Goal: Entertainment & Leisure: Consume media (video, audio)

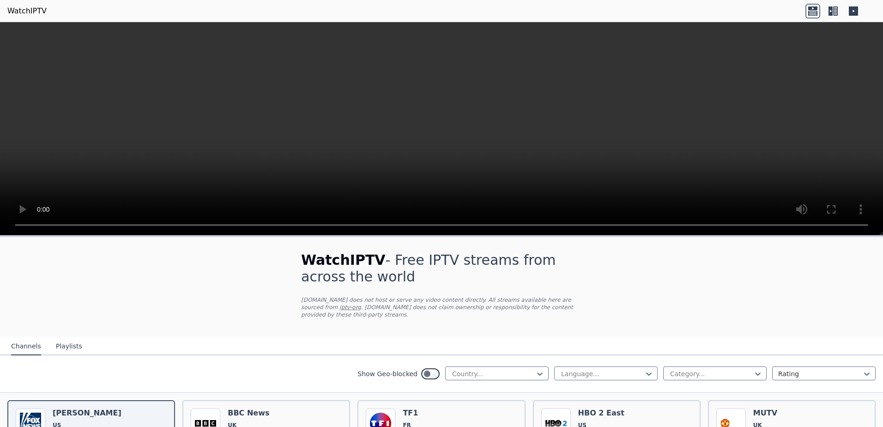
scroll to position [61, 0]
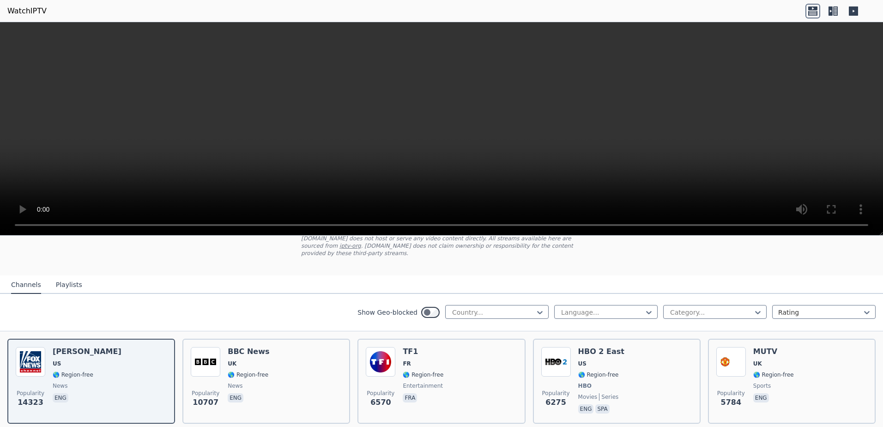
click at [64, 276] on button "Playlists" at bounding box center [69, 285] width 26 height 18
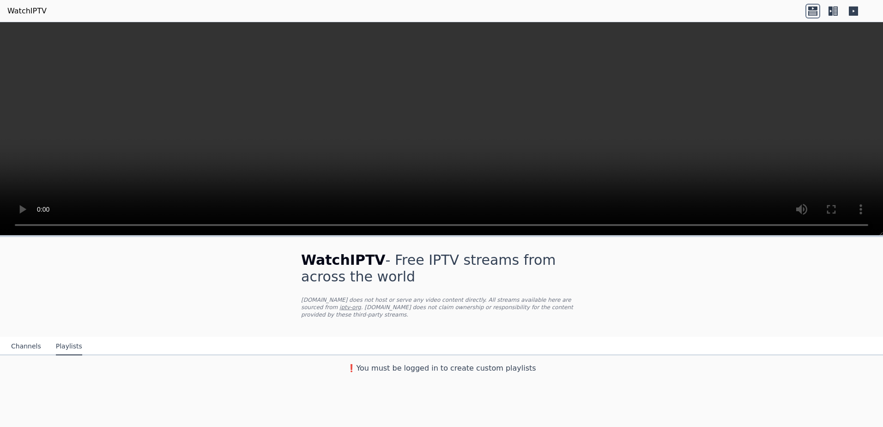
scroll to position [0, 0]
click at [24, 337] on button "Channels" at bounding box center [26, 346] width 30 height 18
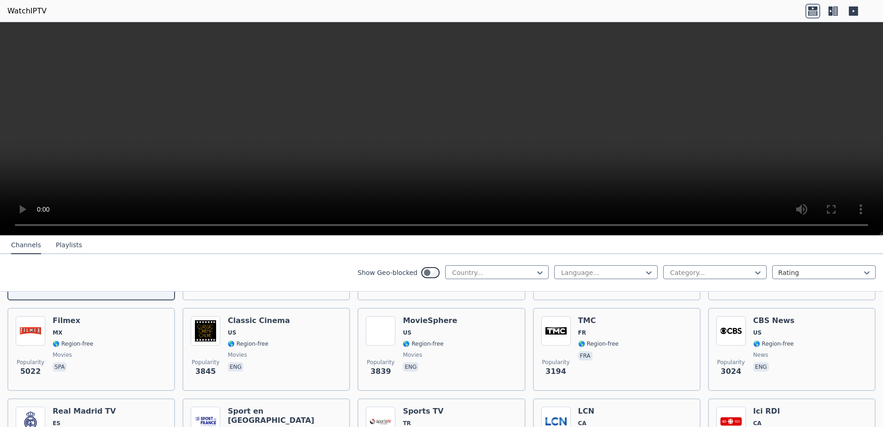
scroll to position [123, 0]
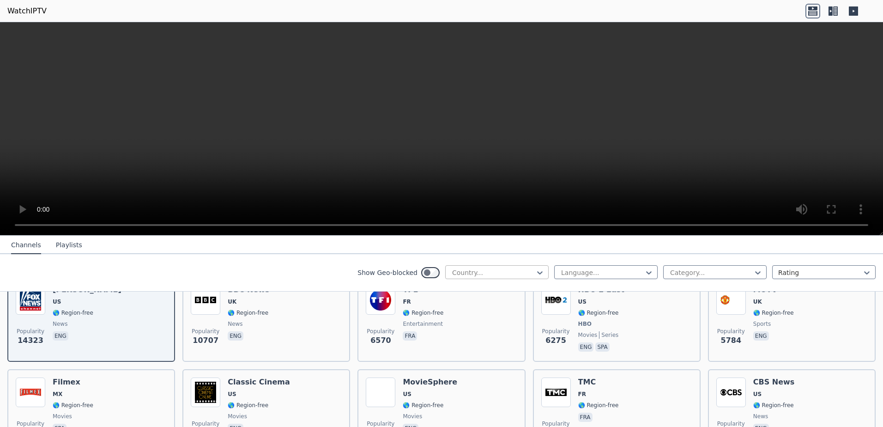
click at [485, 272] on div at bounding box center [493, 272] width 84 height 9
click at [571, 271] on div at bounding box center [602, 272] width 84 height 9
click at [678, 269] on div at bounding box center [711, 272] width 84 height 9
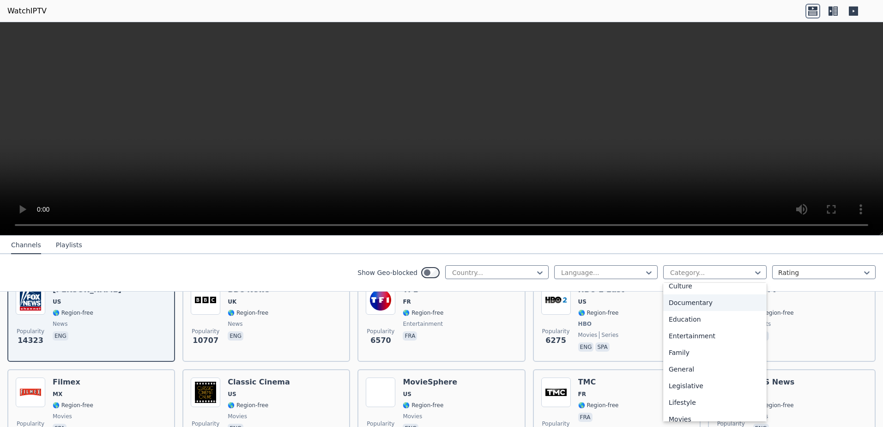
click at [690, 300] on div "Documentary" at bounding box center [714, 302] width 103 height 17
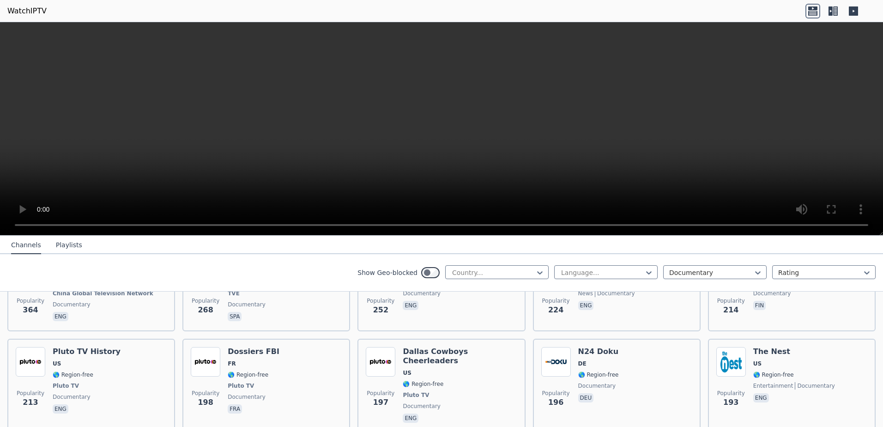
scroll to position [265, 0]
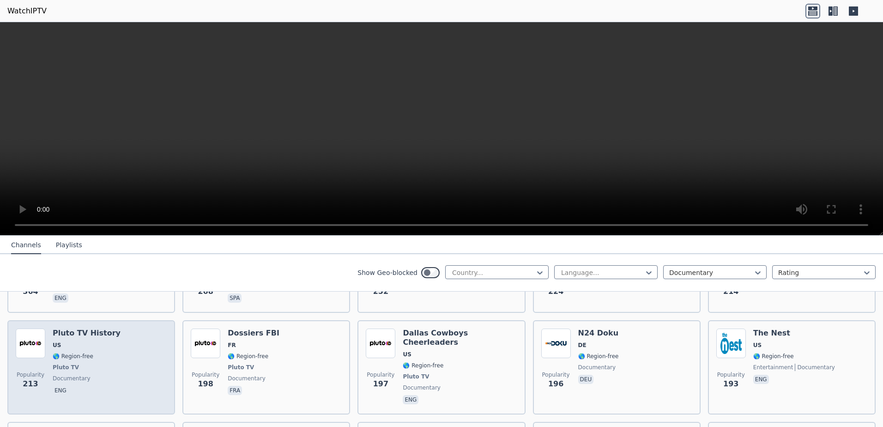
drag, startPoint x: 87, startPoint y: 326, endPoint x: 66, endPoint y: 325, distance: 21.7
click at [66, 328] on h6 "Pluto TV History" at bounding box center [87, 332] width 68 height 9
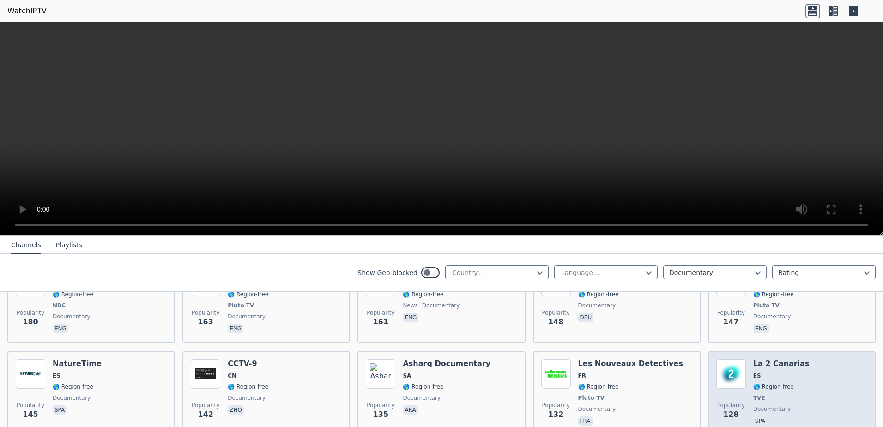
scroll to position [490, 0]
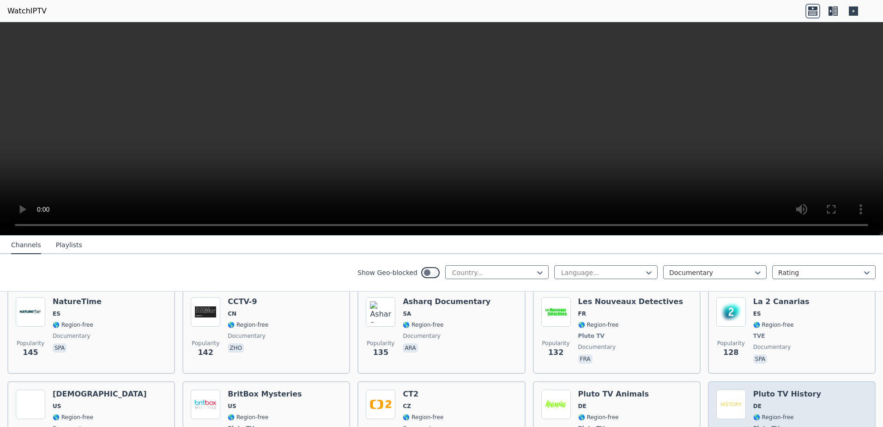
click at [802, 389] on div "Popularity 99 Pluto TV History DE 🌎 Region-free Pluto TV documentary deu" at bounding box center [791, 423] width 151 height 68
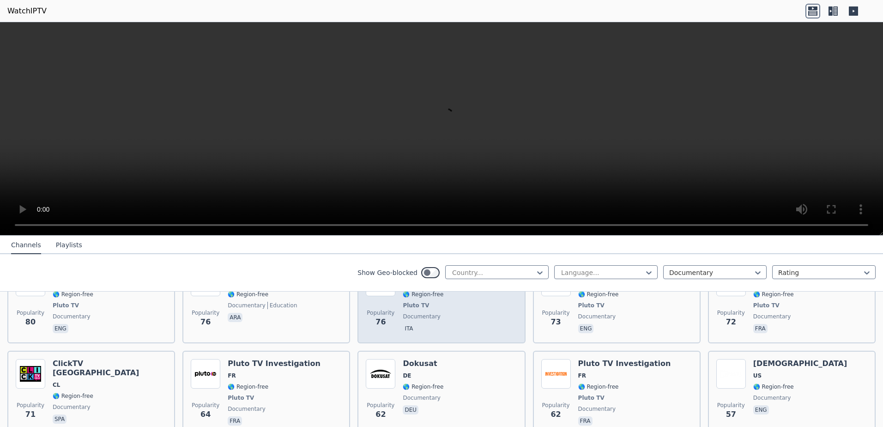
scroll to position [736, 0]
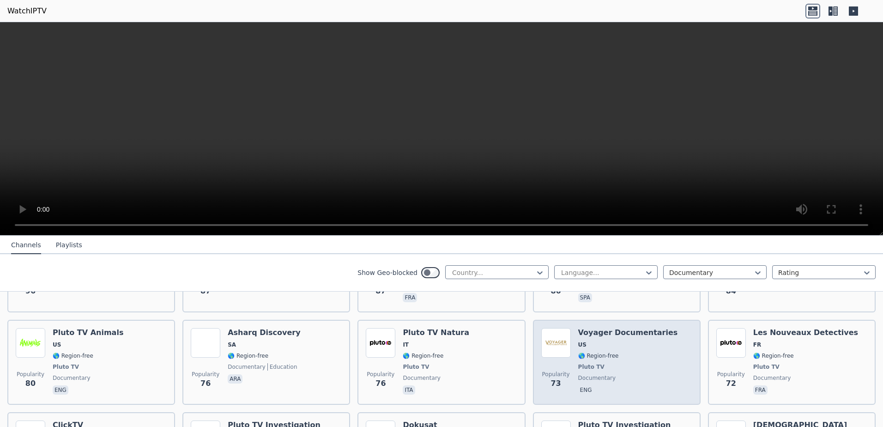
click at [620, 334] on div "Voyager Documentaries US 🌎 Region-free Pluto TV documentary eng" at bounding box center [628, 362] width 100 height 68
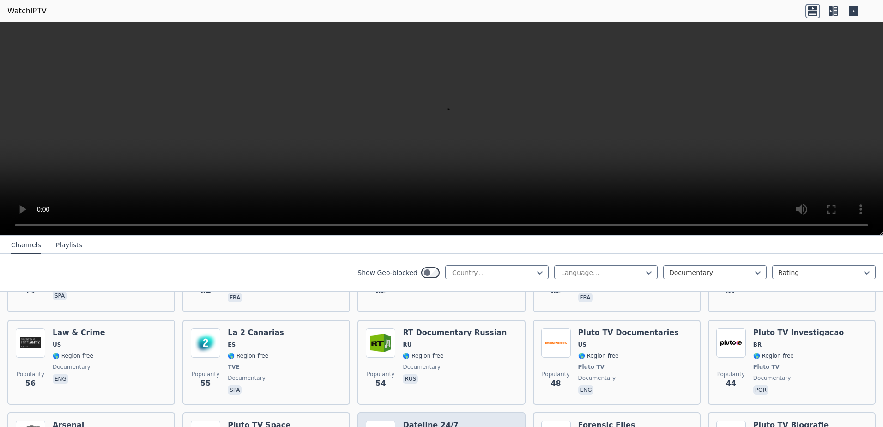
scroll to position [982, 0]
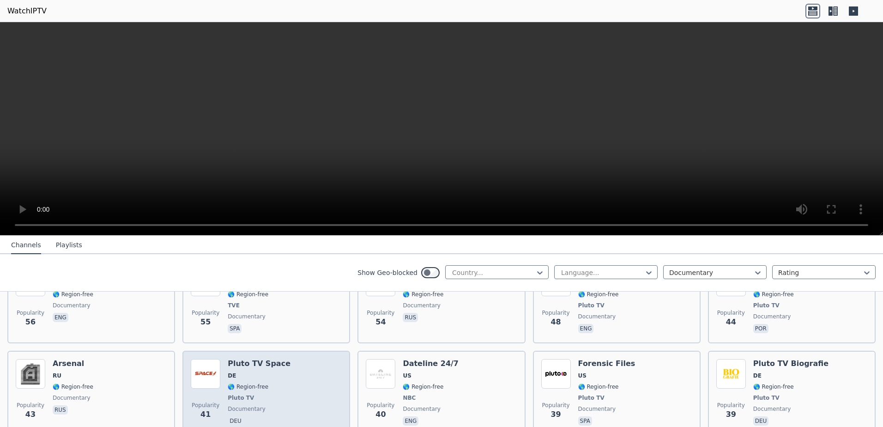
click at [280, 362] on div "Popularity 41 Pluto TV Space DE 🌎 Region-free Pluto TV documentary deu" at bounding box center [266, 393] width 151 height 68
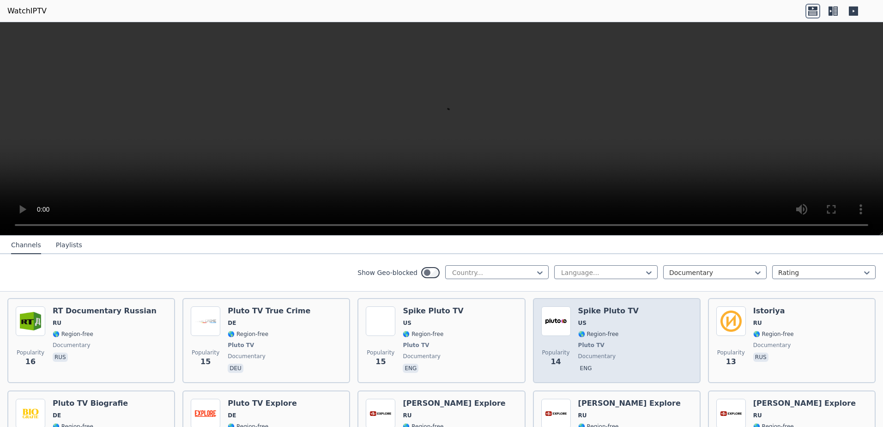
scroll to position [1905, 0]
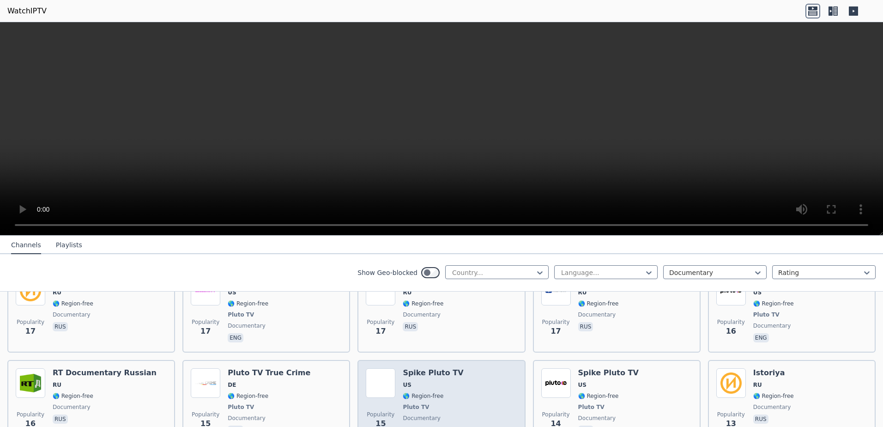
click at [454, 368] on div "Popularity 15 Spike Pluto TV US 🌎 Region-free Pluto TV documentary eng" at bounding box center [441, 402] width 151 height 68
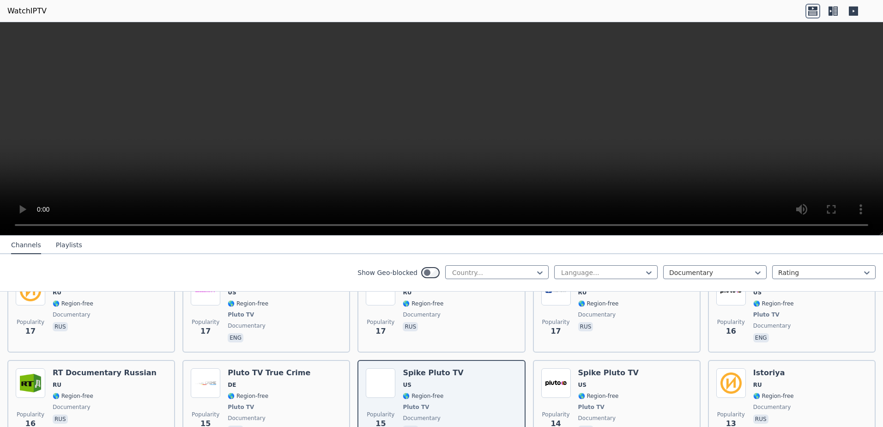
click at [830, 11] on icon at bounding box center [832, 11] width 15 height 15
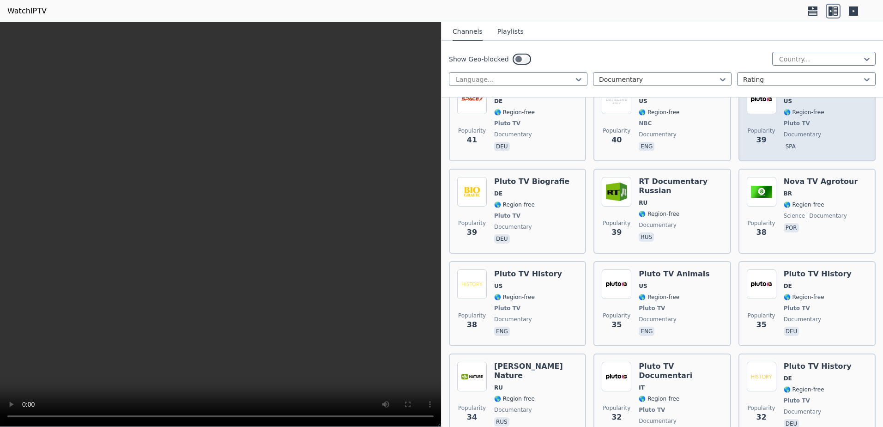
scroll to position [1721, 0]
